Goal: Task Accomplishment & Management: Complete application form

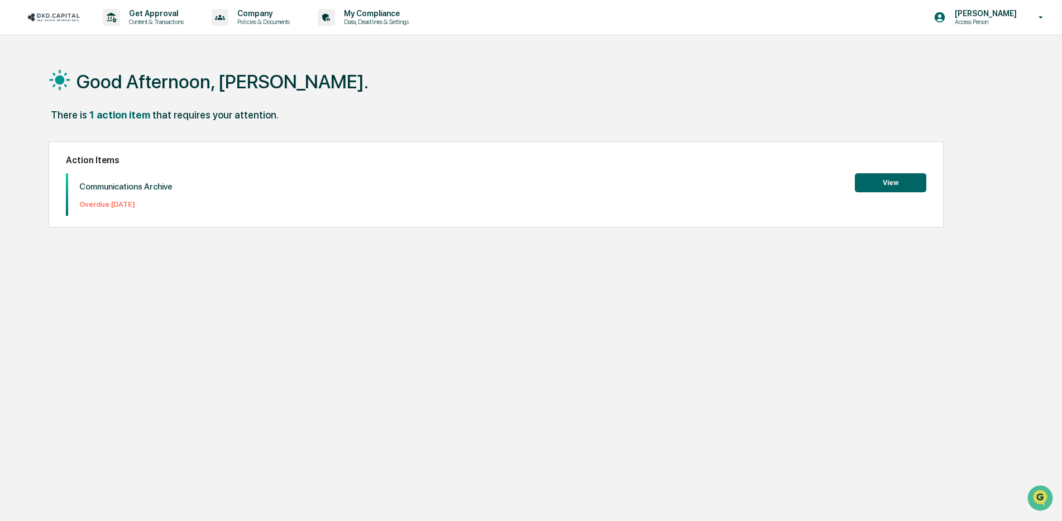
click at [896, 184] on button "View" at bounding box center [890, 182] width 71 height 19
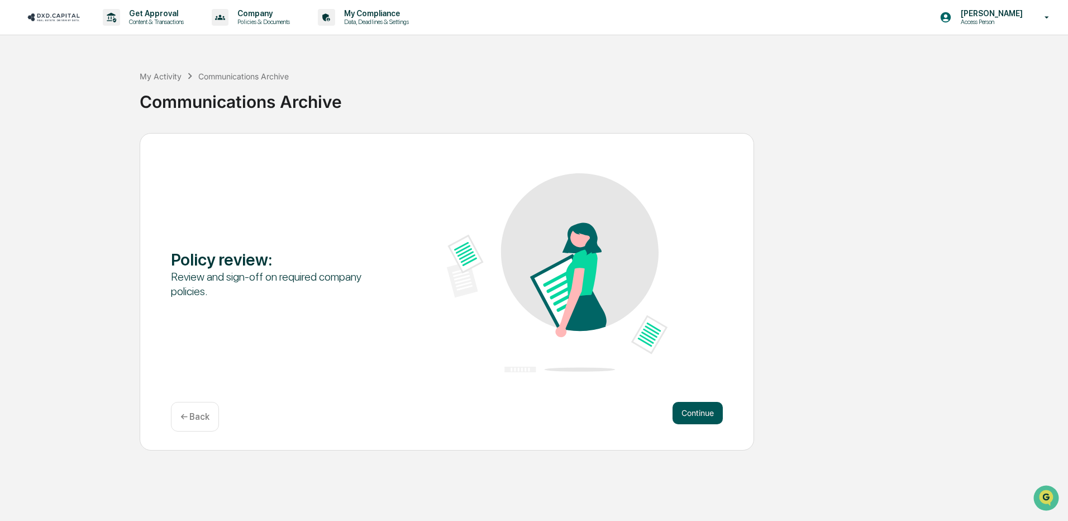
click at [683, 412] on button "Continue" at bounding box center [698, 413] width 50 height 22
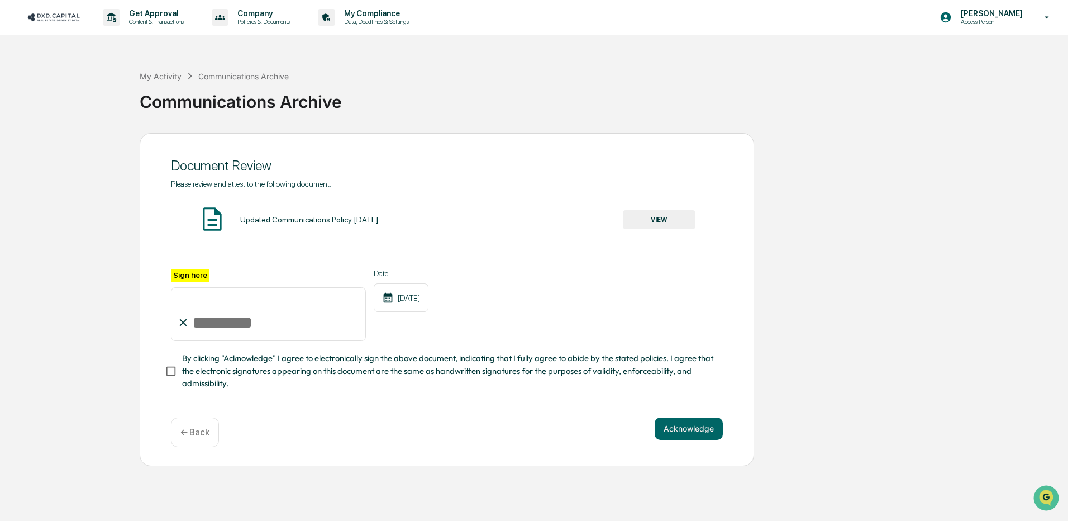
click at [201, 323] on input "Sign here" at bounding box center [268, 314] width 195 height 54
type input "**********"
click at [689, 433] on button "Acknowledge" at bounding box center [689, 428] width 68 height 22
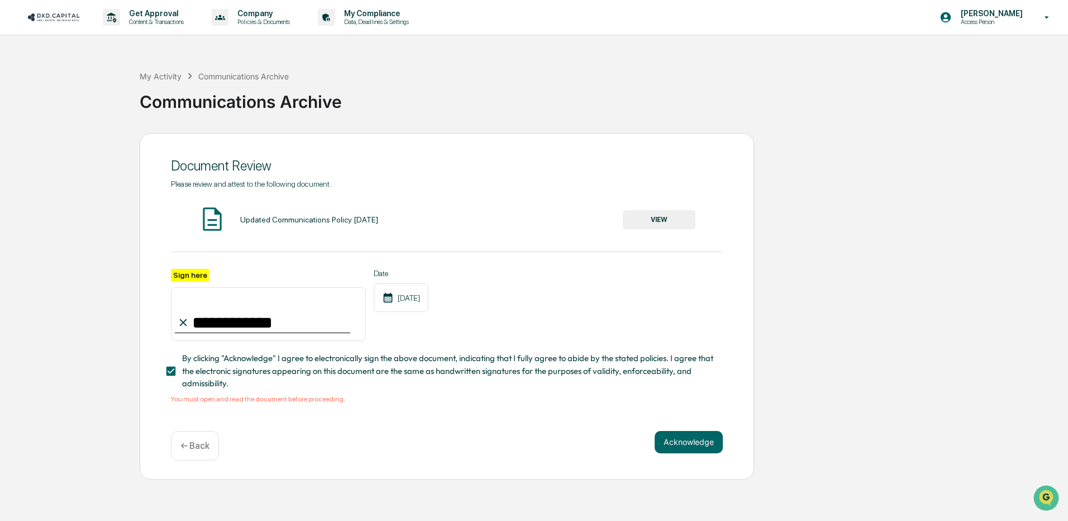
click at [652, 219] on button "VIEW" at bounding box center [659, 219] width 73 height 19
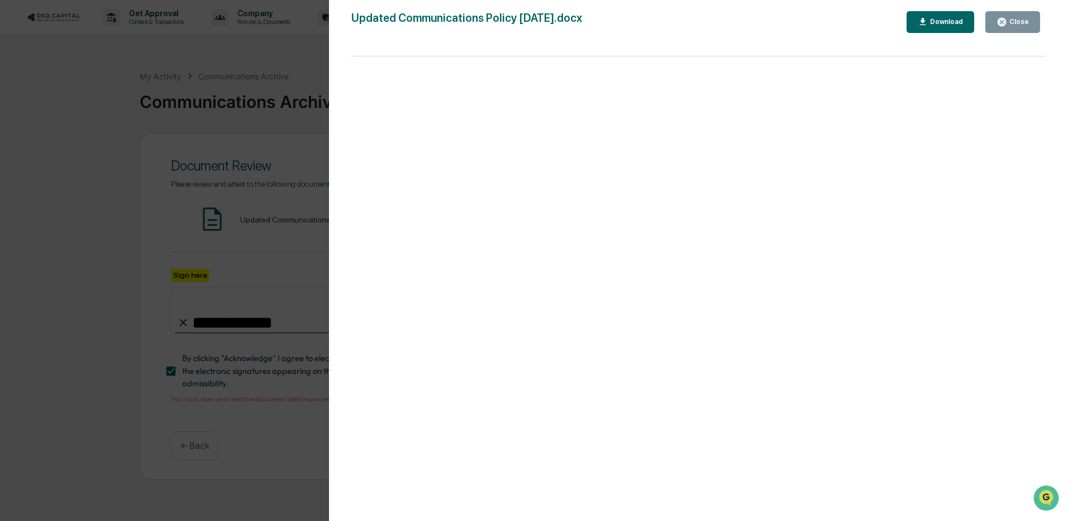
click at [1019, 22] on div "Close" at bounding box center [1018, 22] width 22 height 8
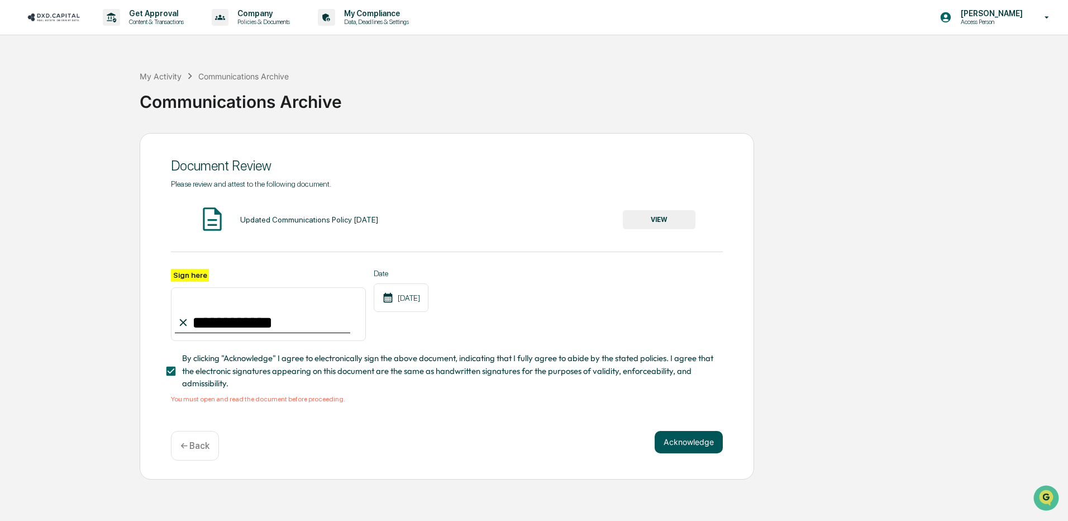
click at [695, 446] on button "Acknowledge" at bounding box center [689, 442] width 68 height 22
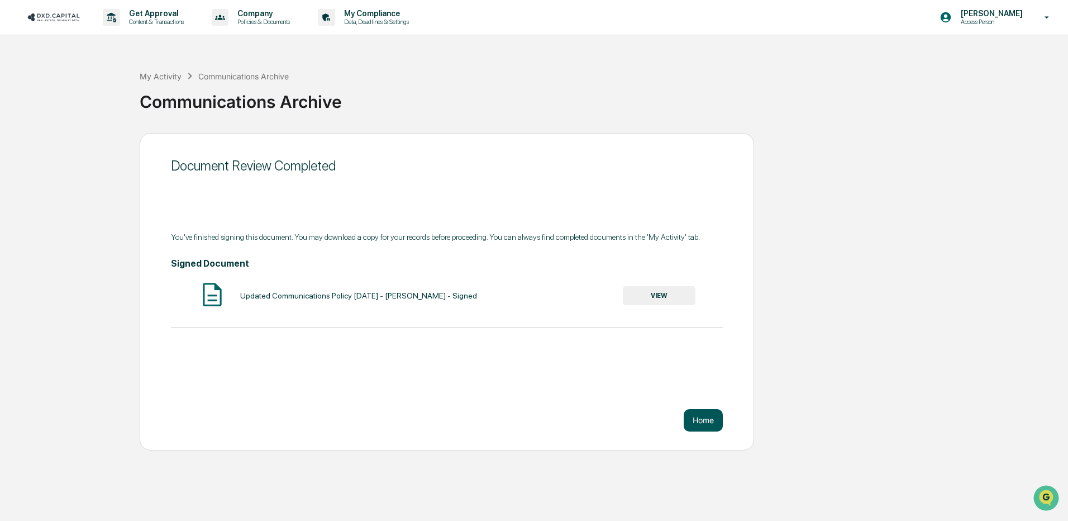
click at [709, 417] on button "Home" at bounding box center [703, 420] width 39 height 22
